Goal: Task Accomplishment & Management: Use online tool/utility

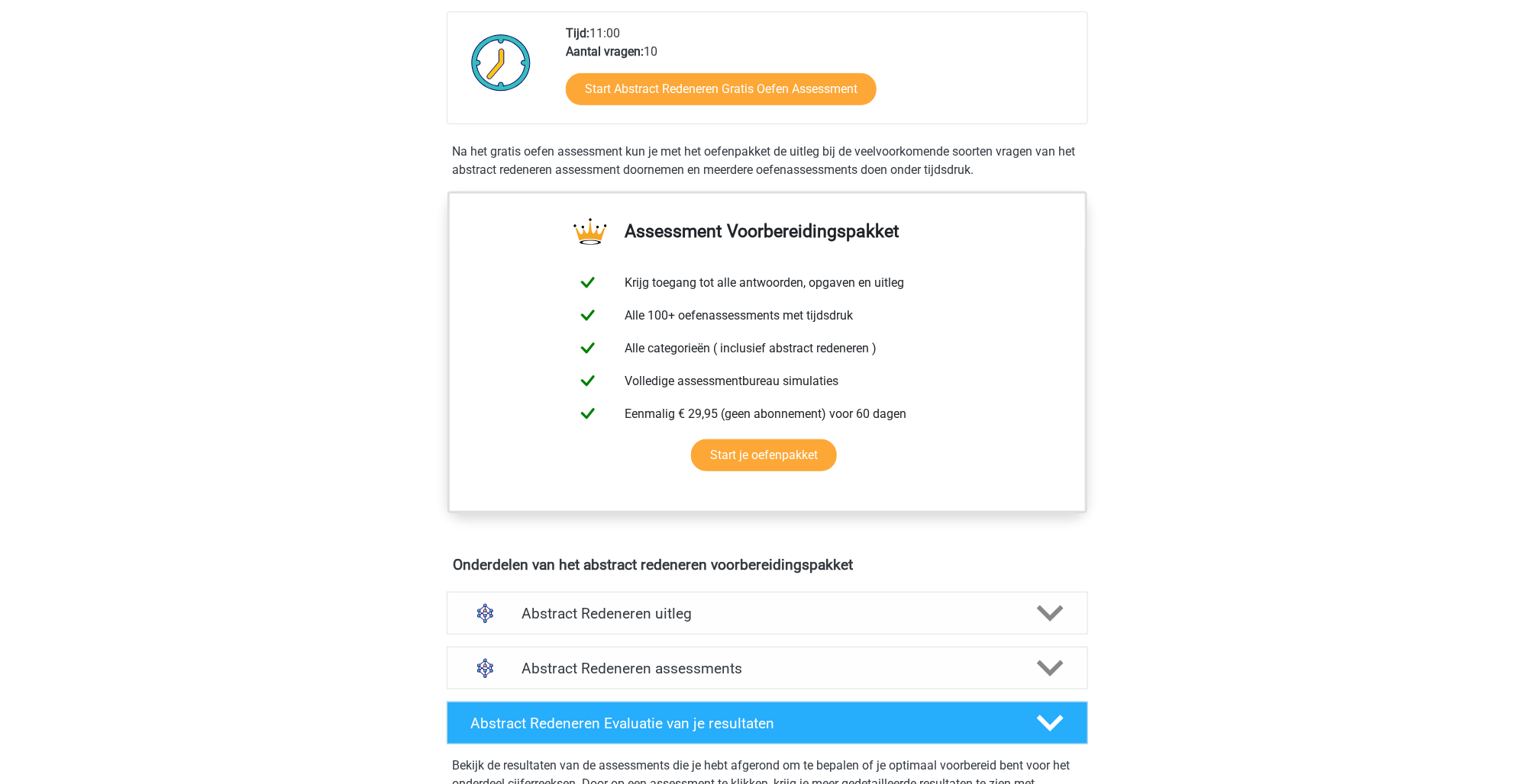
scroll to position [382, 0]
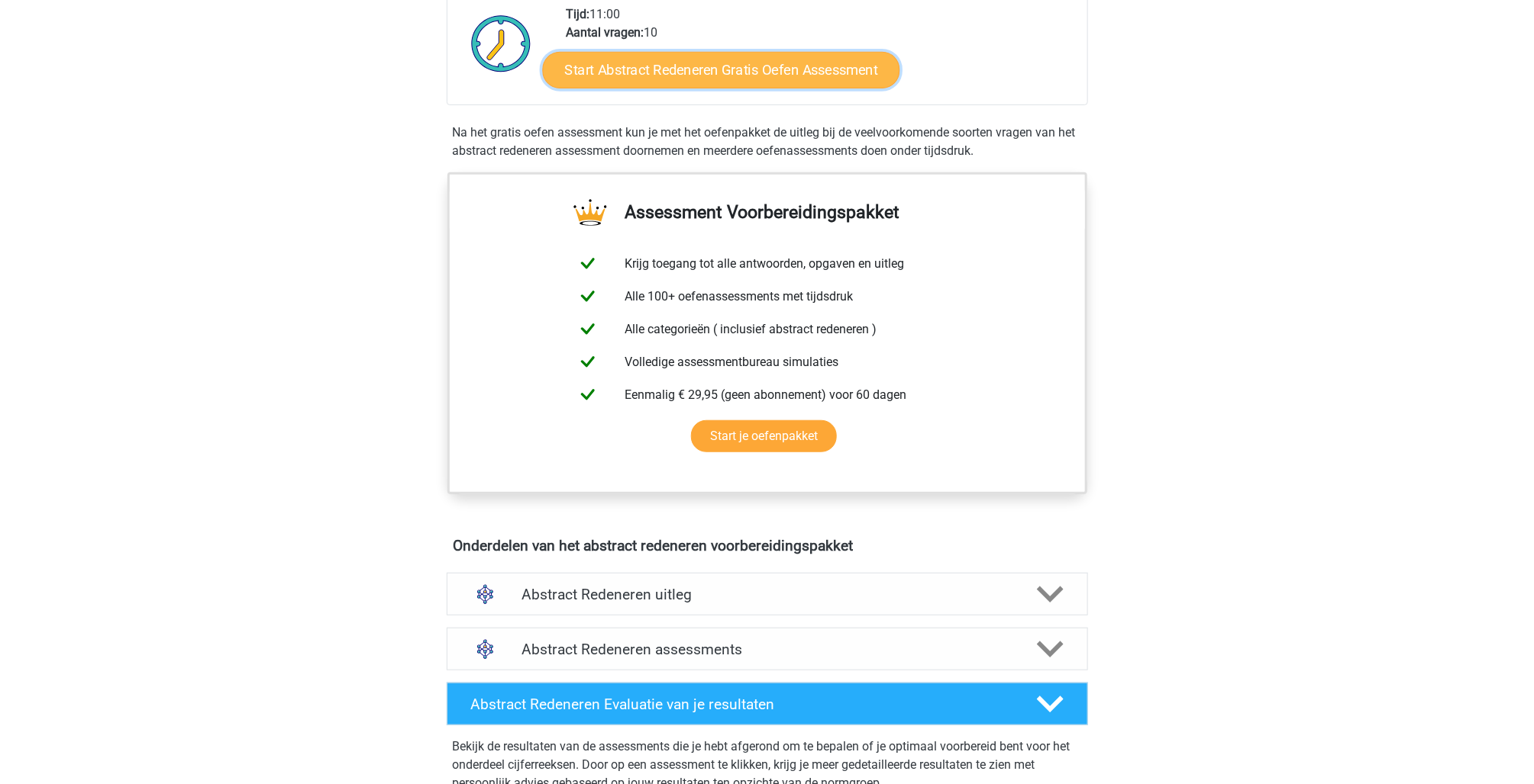
click at [778, 87] on link "Start Abstract Redeneren Gratis Oefen Assessment" at bounding box center [720, 69] width 357 height 36
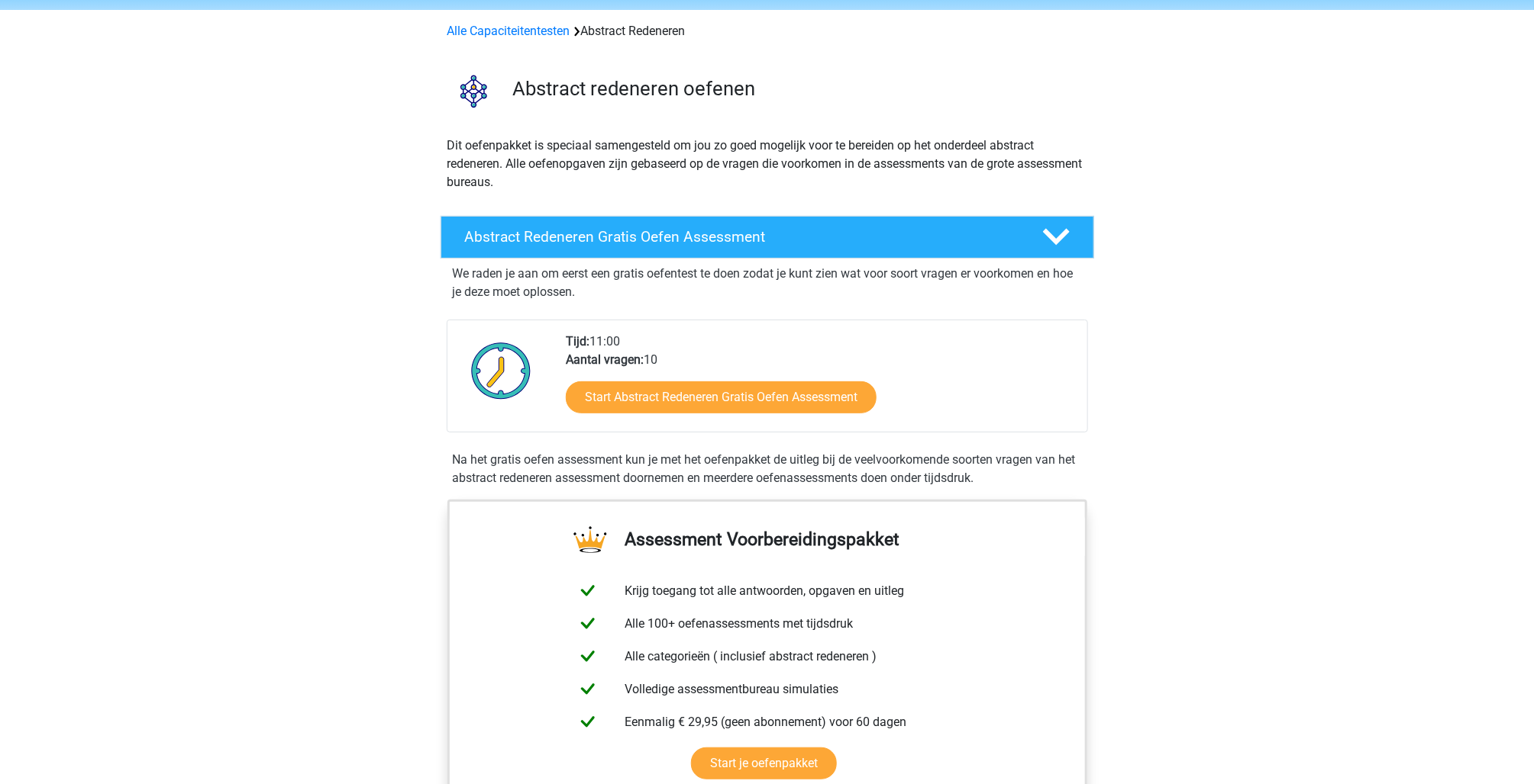
scroll to position [0, 0]
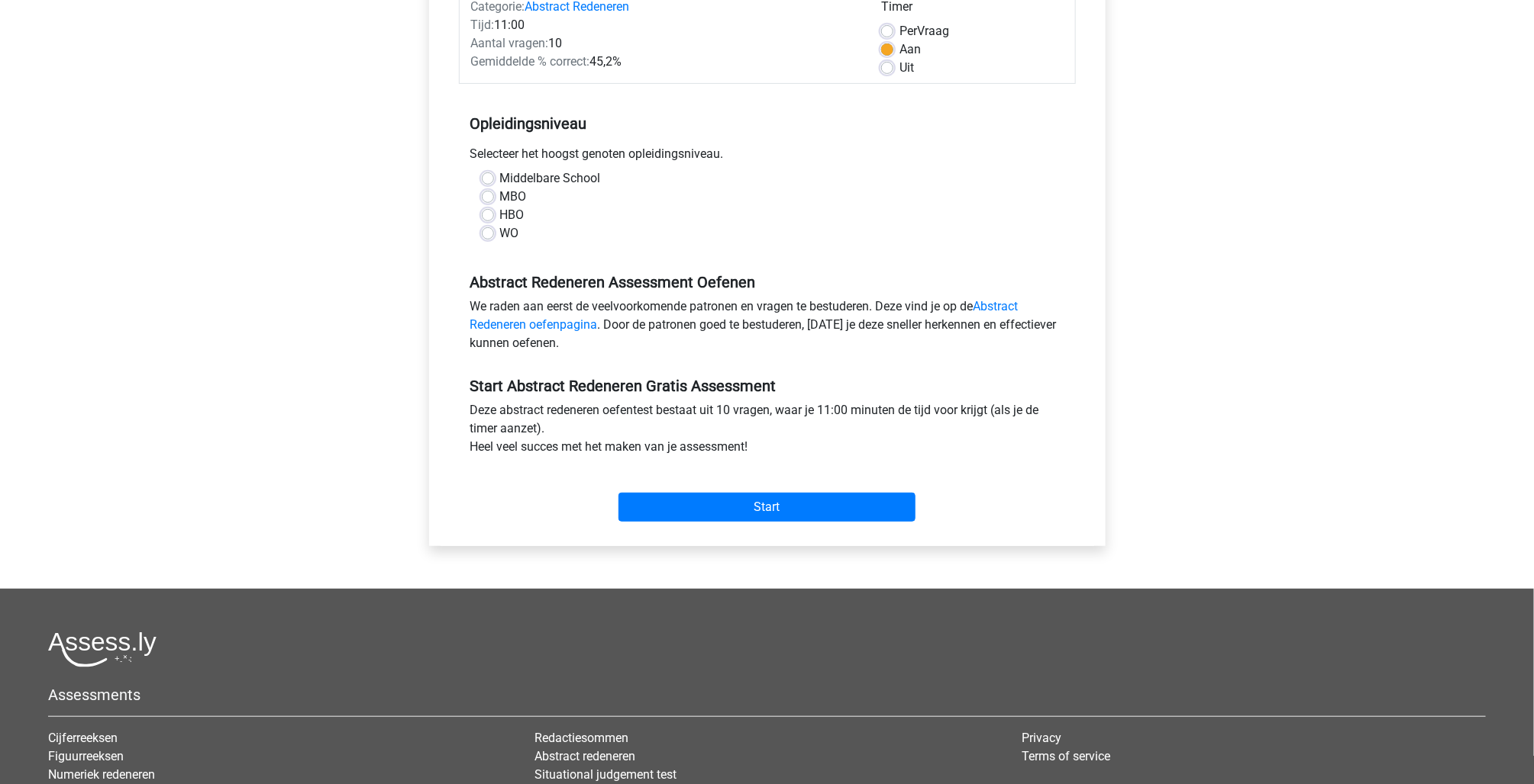
scroll to position [229, 0]
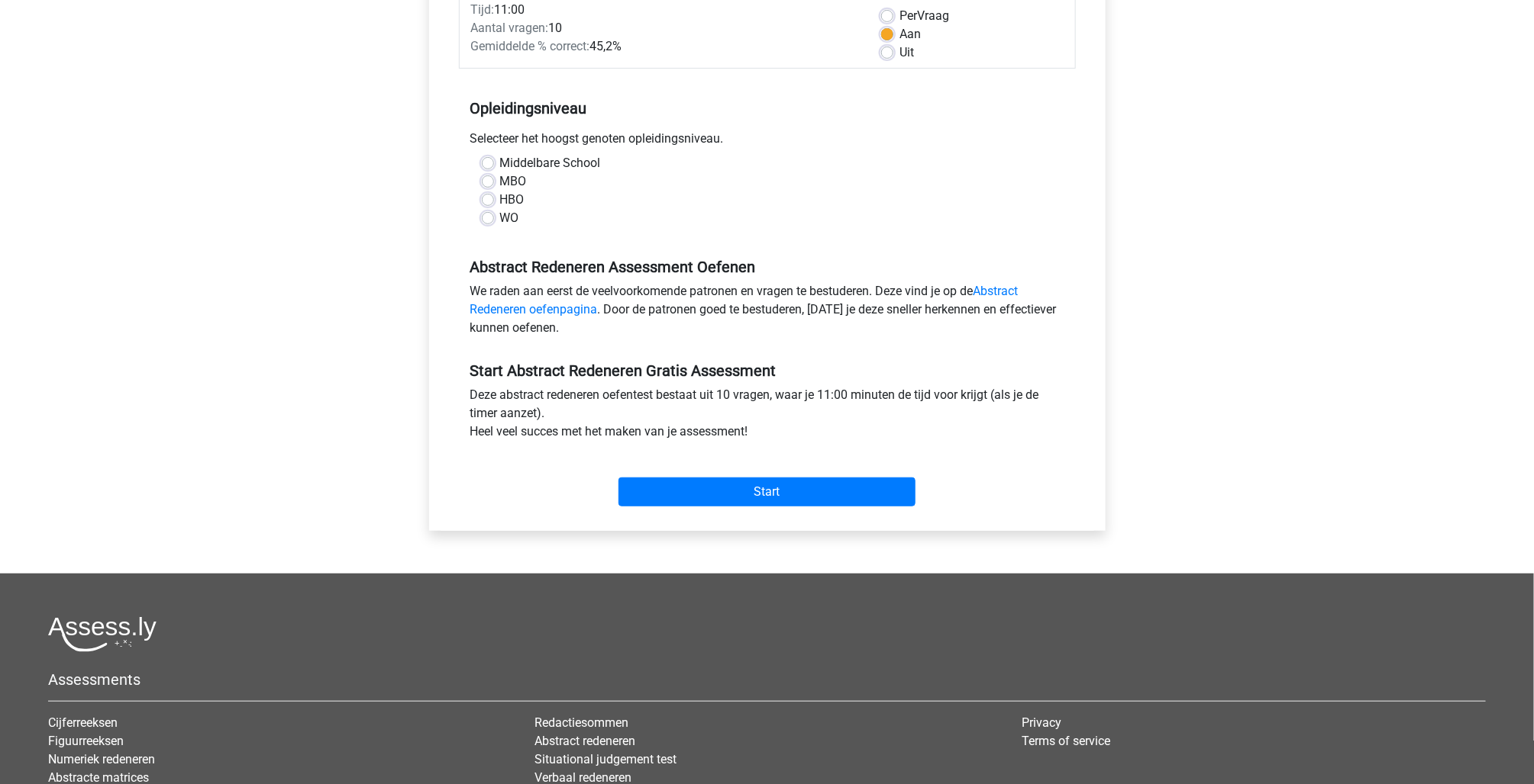
click at [511, 172] on label "Middelbare School" at bounding box center [550, 163] width 100 height 19
click at [494, 169] on input "Middelbare School" at bounding box center [487, 161] width 12 height 15
radio input "true"
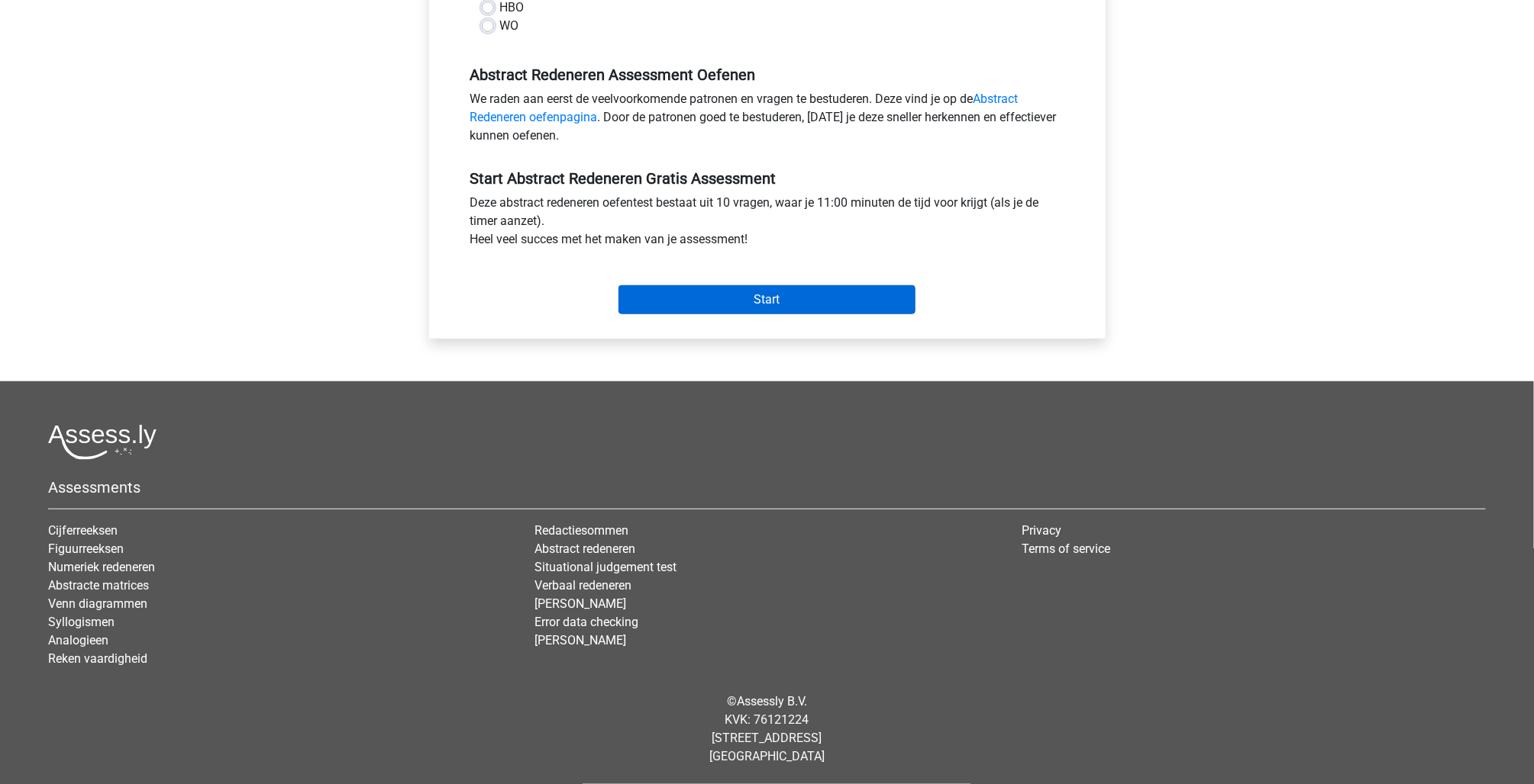
scroll to position [763, 0]
click at [759, 315] on input "Start" at bounding box center [767, 300] width 297 height 29
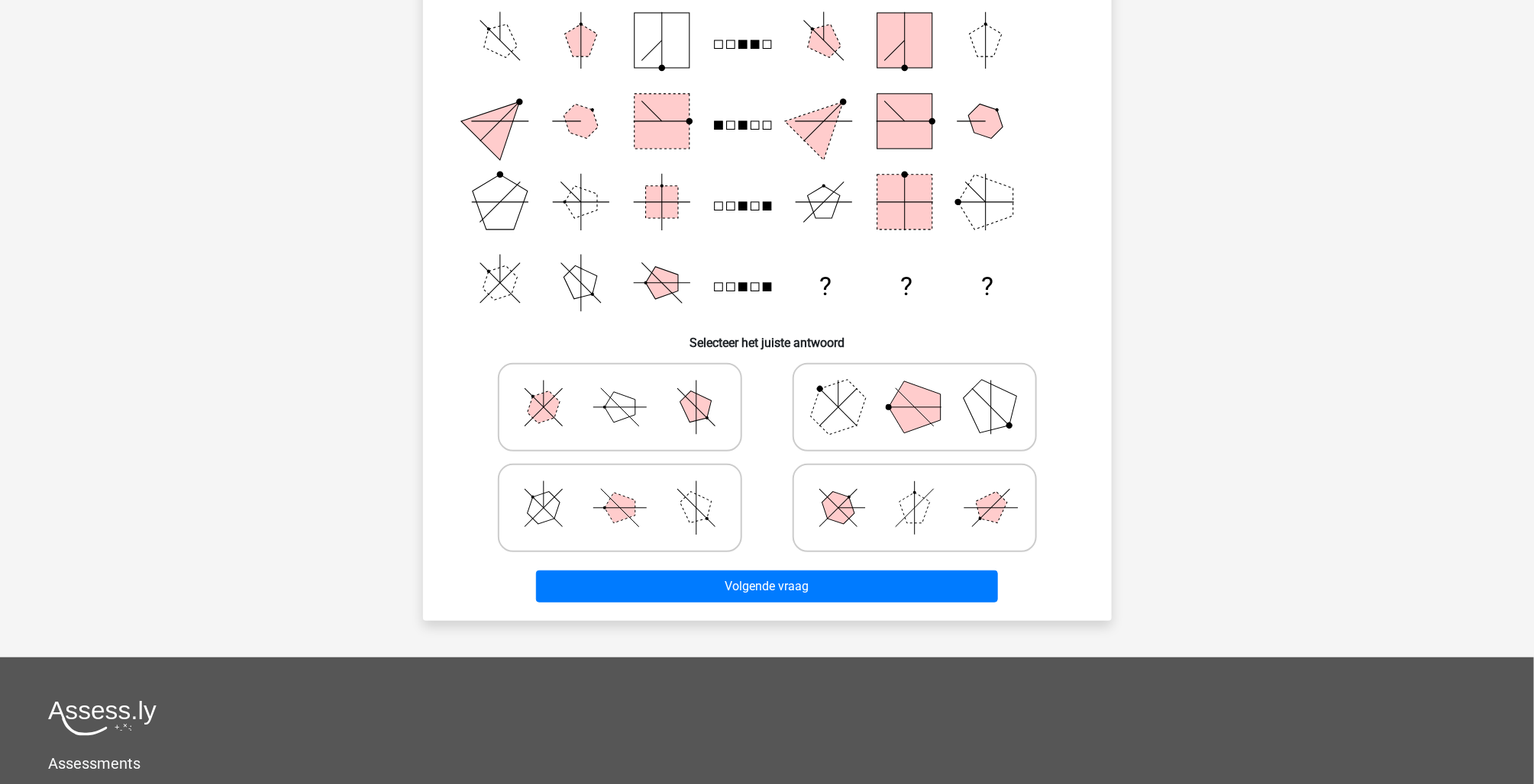
scroll to position [229, 0]
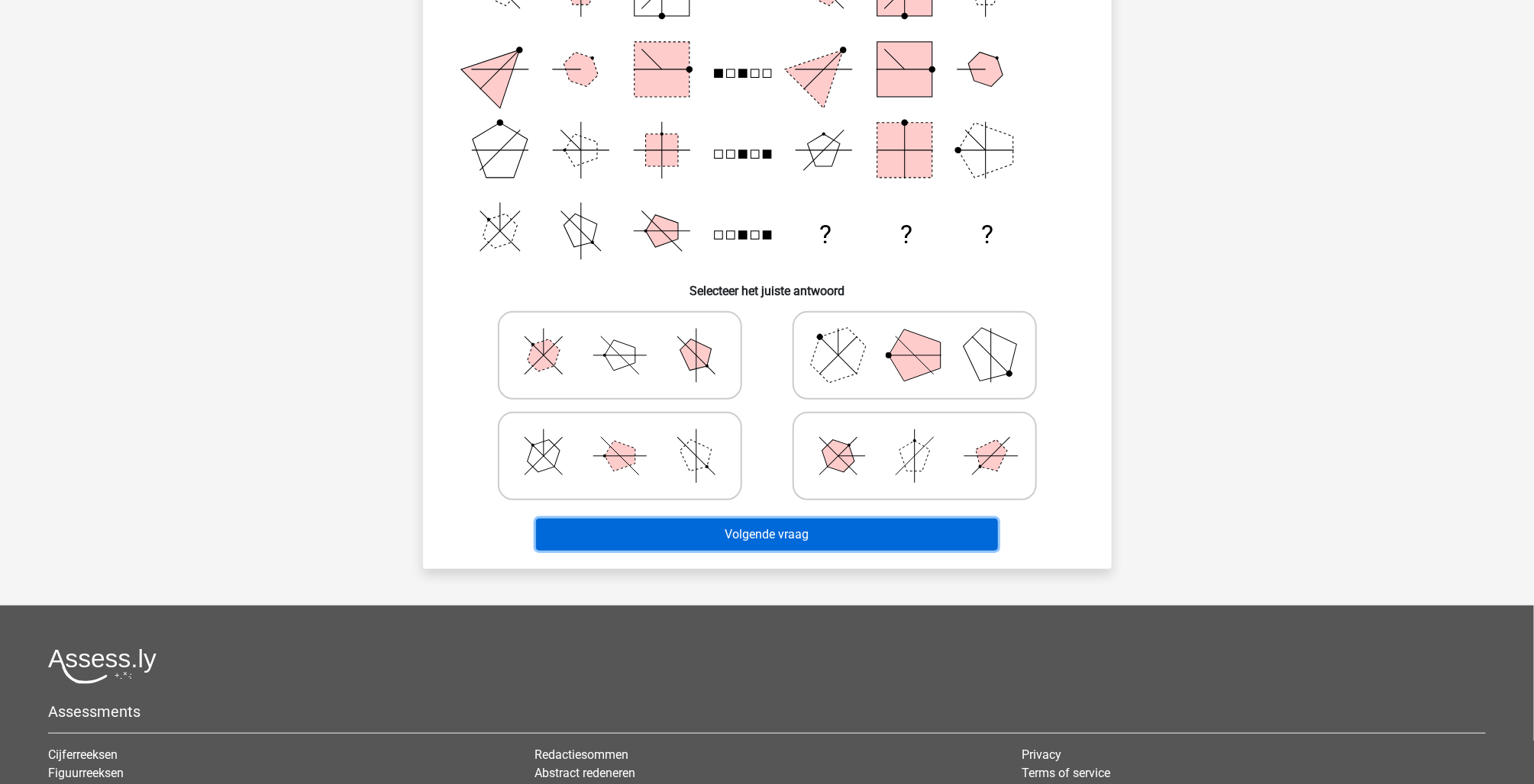
click at [746, 551] on button "Volgende vraag" at bounding box center [767, 535] width 462 height 32
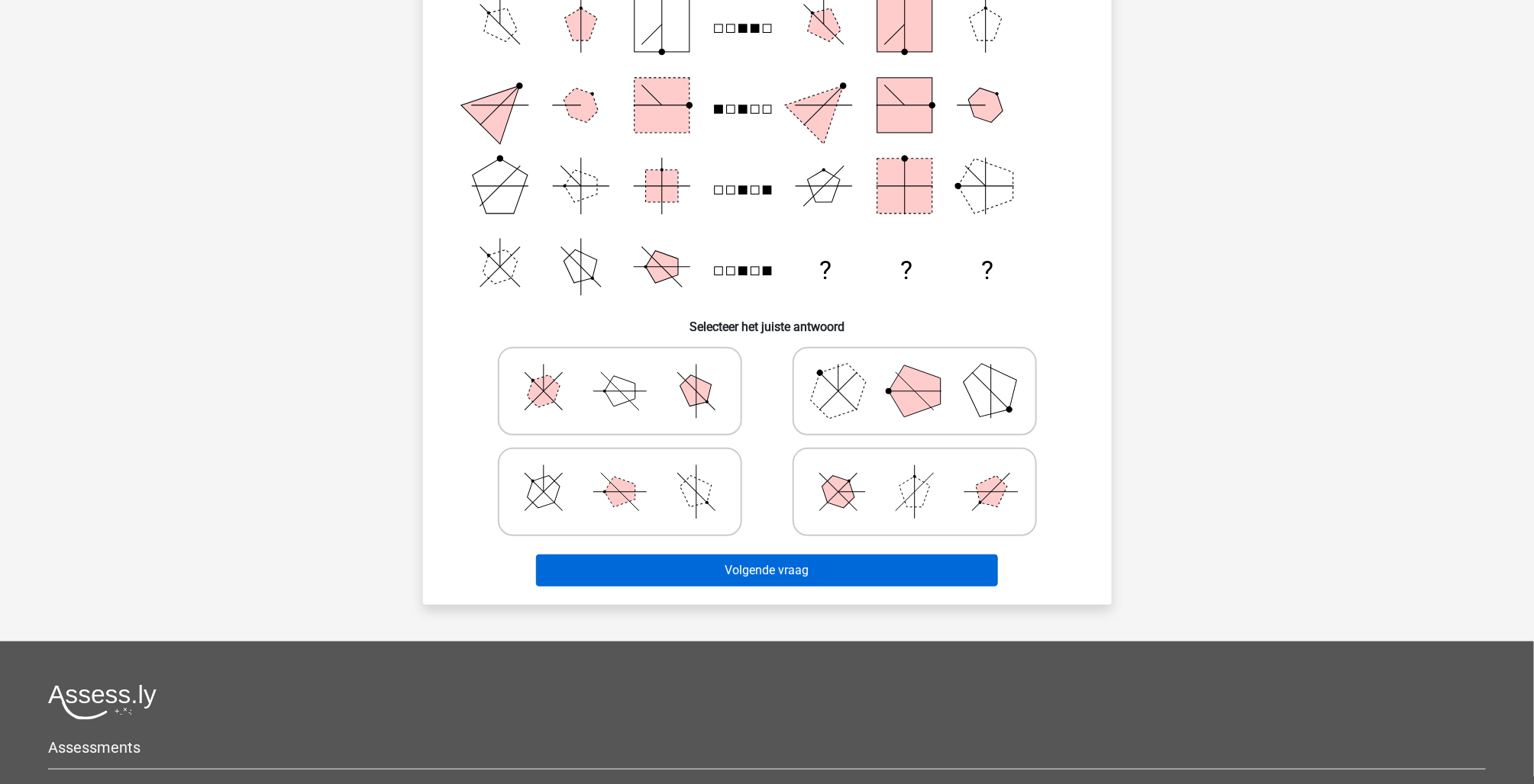
scroll to position [76, 0]
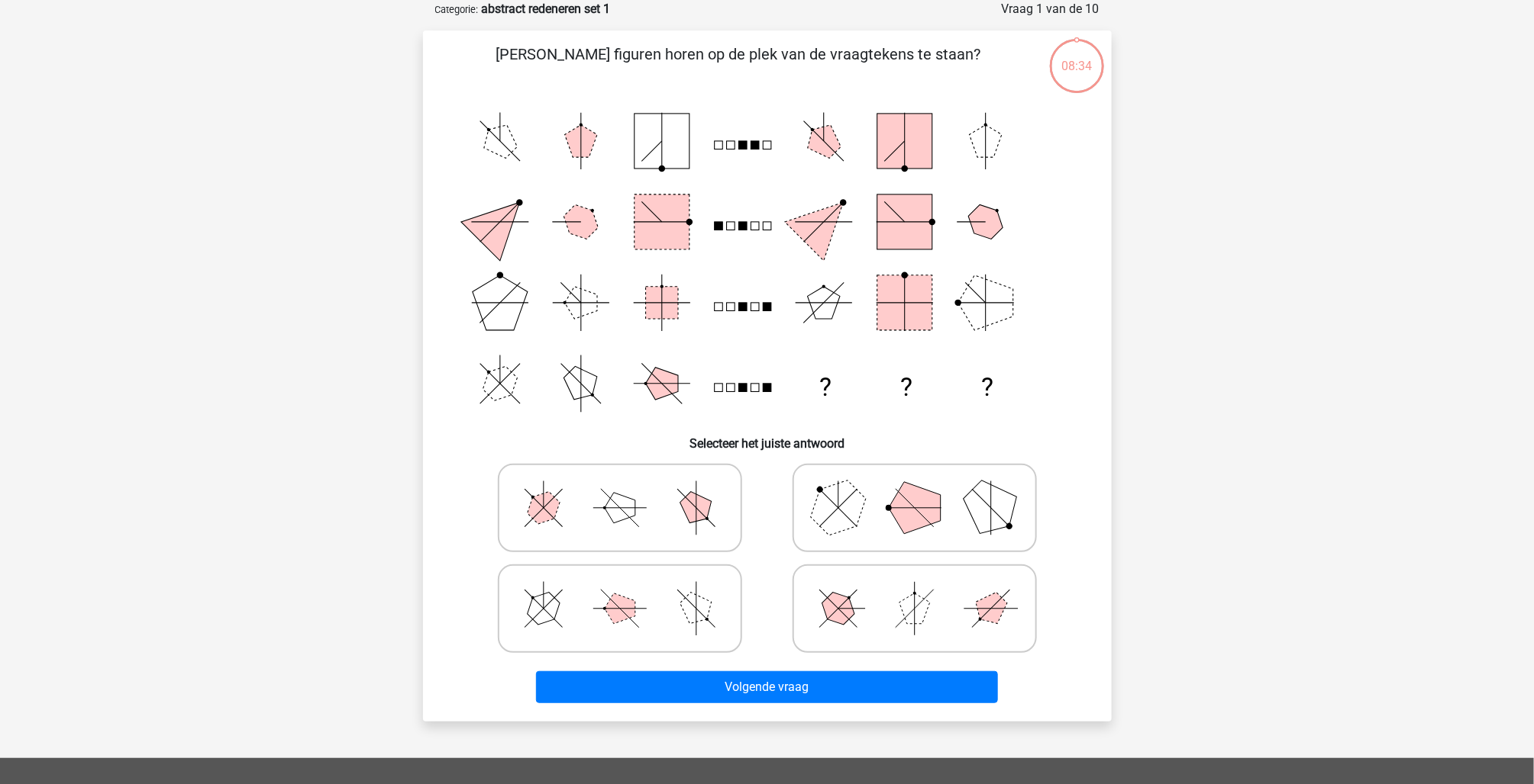
click at [899, 624] on polygon at bounding box center [915, 609] width 31 height 31
click at [915, 590] on input "radio" at bounding box center [920, 585] width 10 height 10
radio input "true"
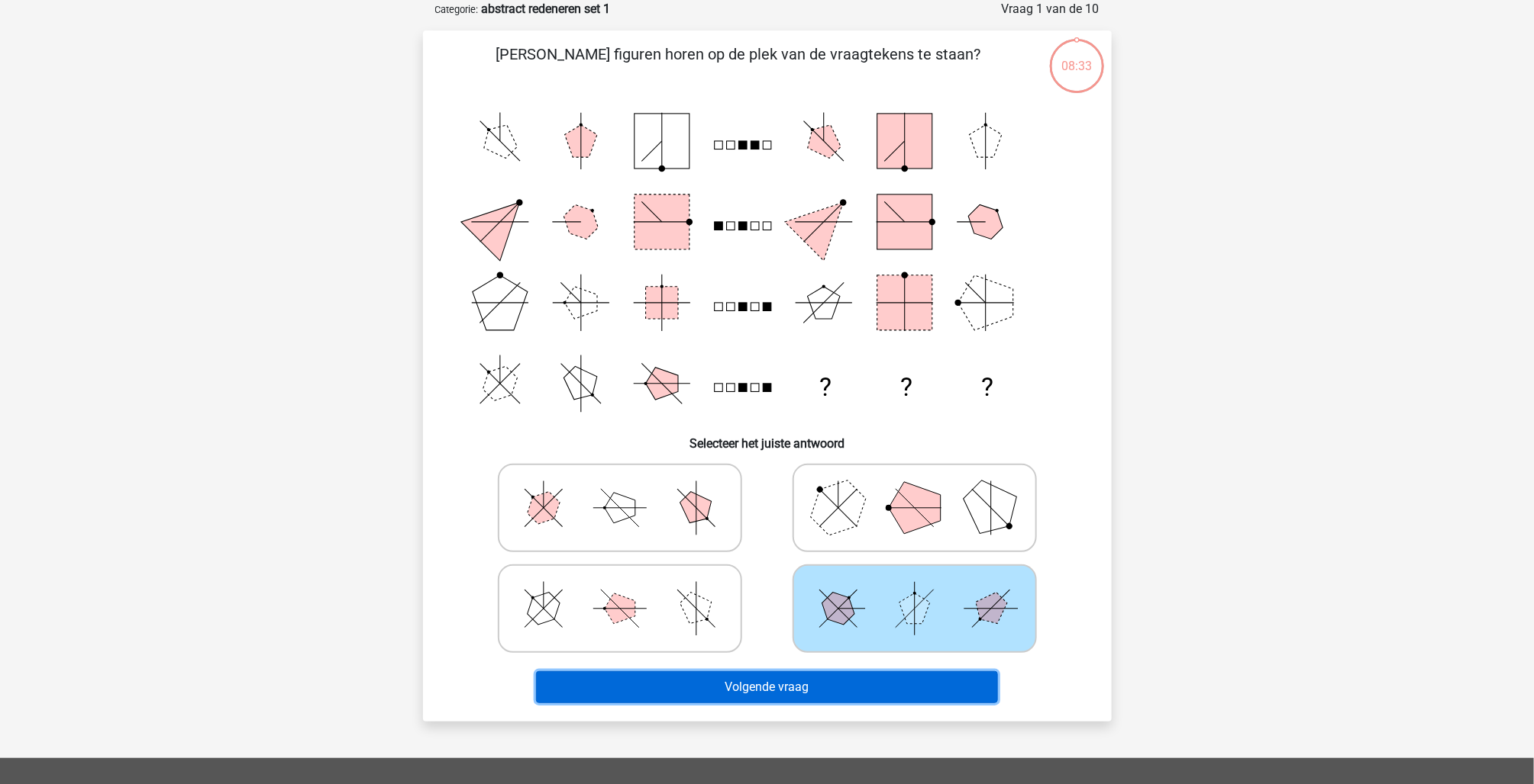
click at [768, 703] on button "Volgende vraag" at bounding box center [767, 688] width 462 height 32
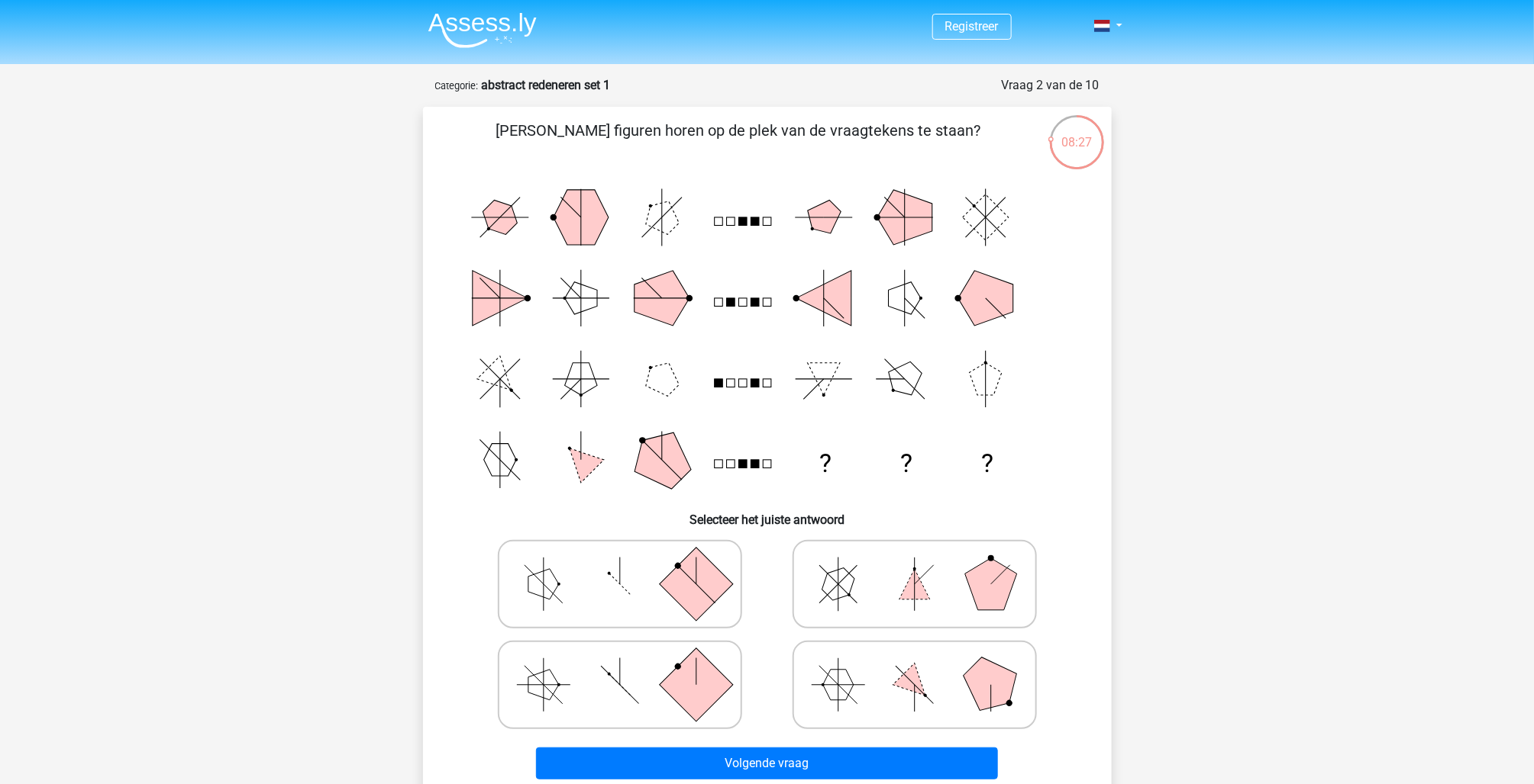
scroll to position [0, 0]
